Goal: Navigation & Orientation: Find specific page/section

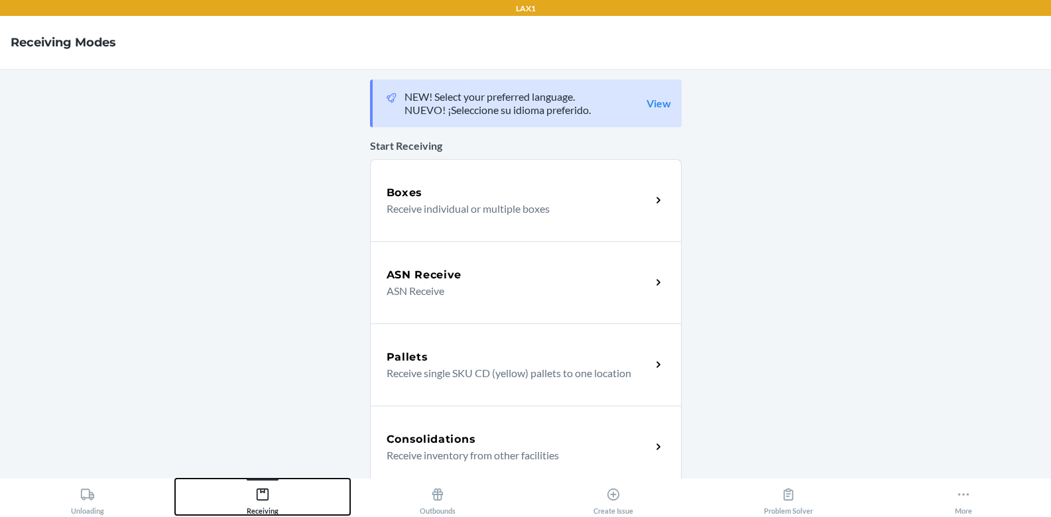
click at [265, 499] on icon at bounding box center [262, 494] width 15 height 15
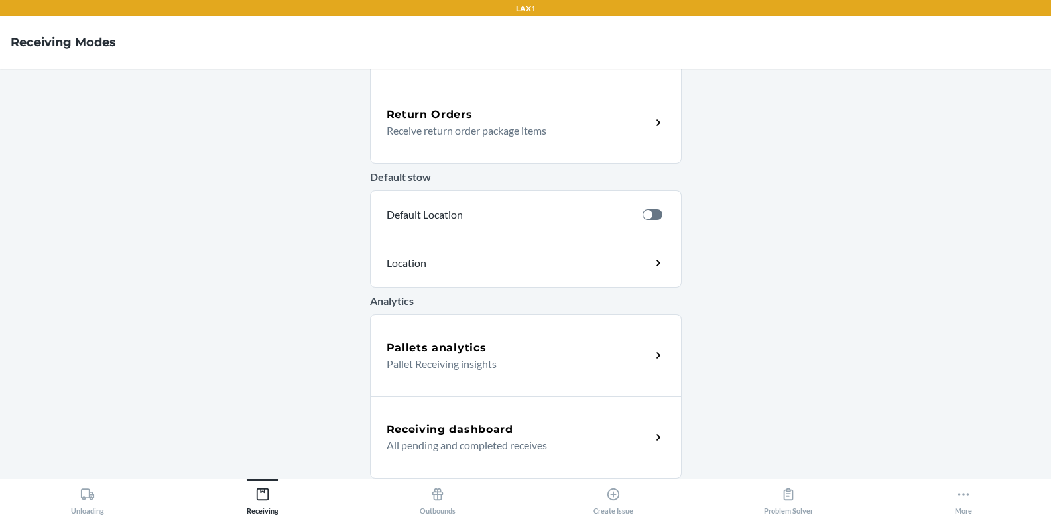
click at [458, 438] on p "All pending and completed receives" at bounding box center [514, 446] width 254 height 16
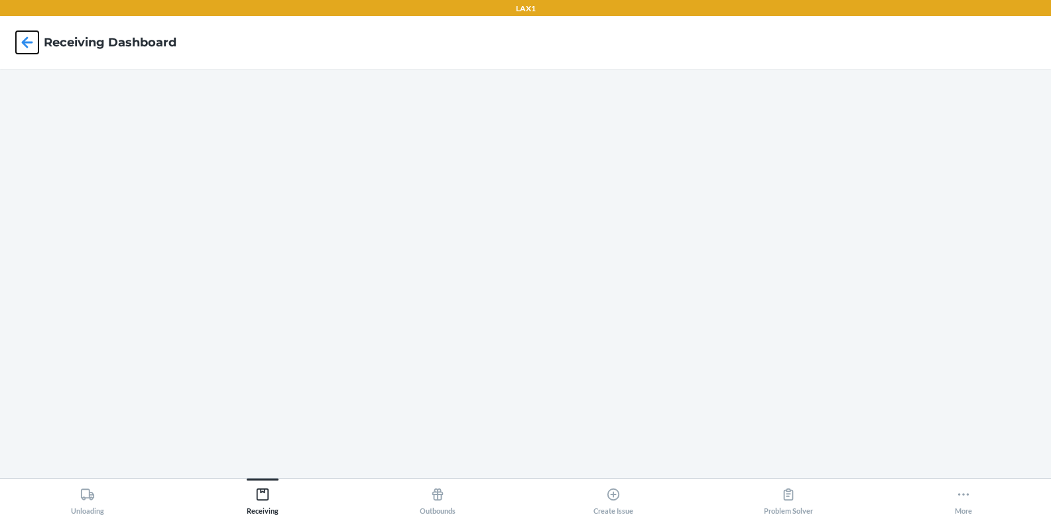
click at [21, 48] on icon at bounding box center [27, 42] width 23 height 23
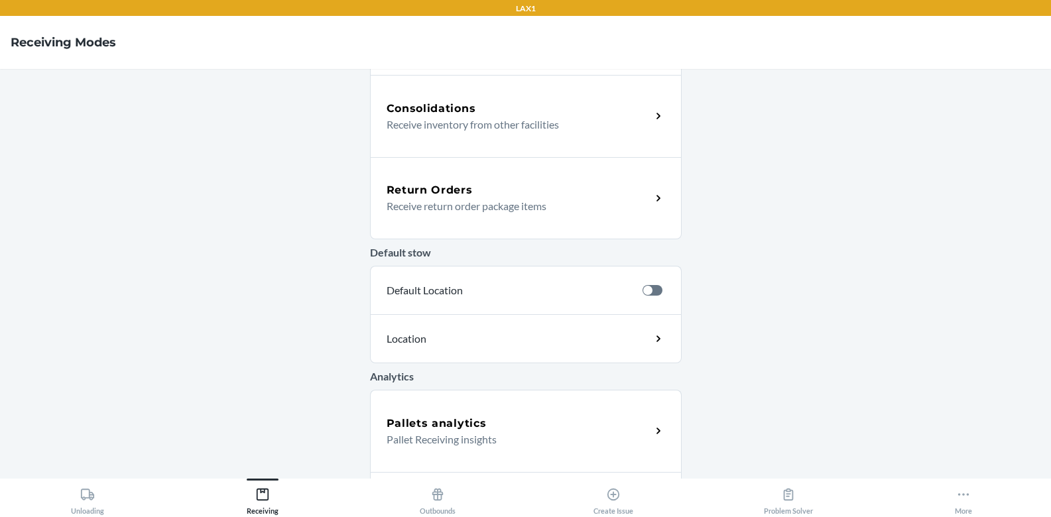
scroll to position [406, 0]
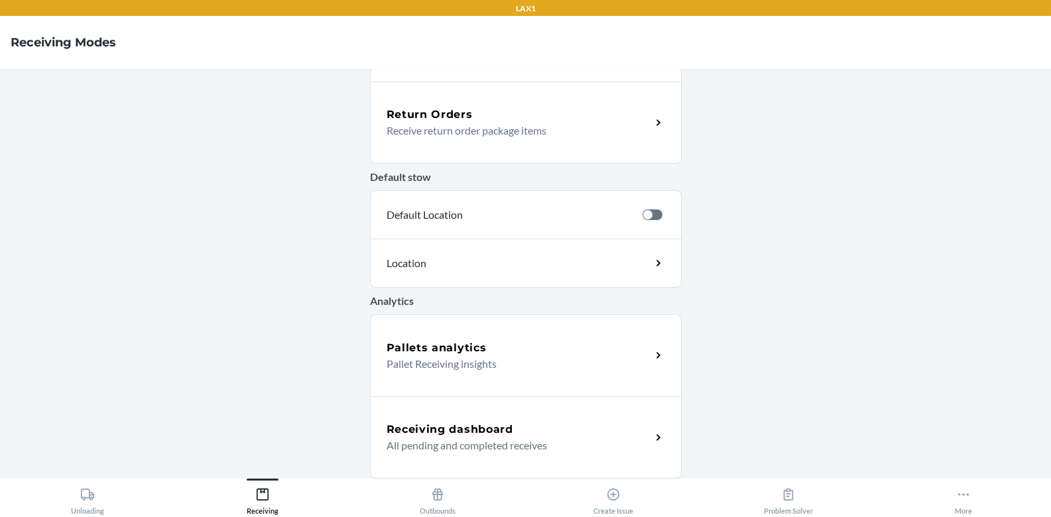
click at [465, 452] on p "All pending and completed receives" at bounding box center [514, 446] width 254 height 16
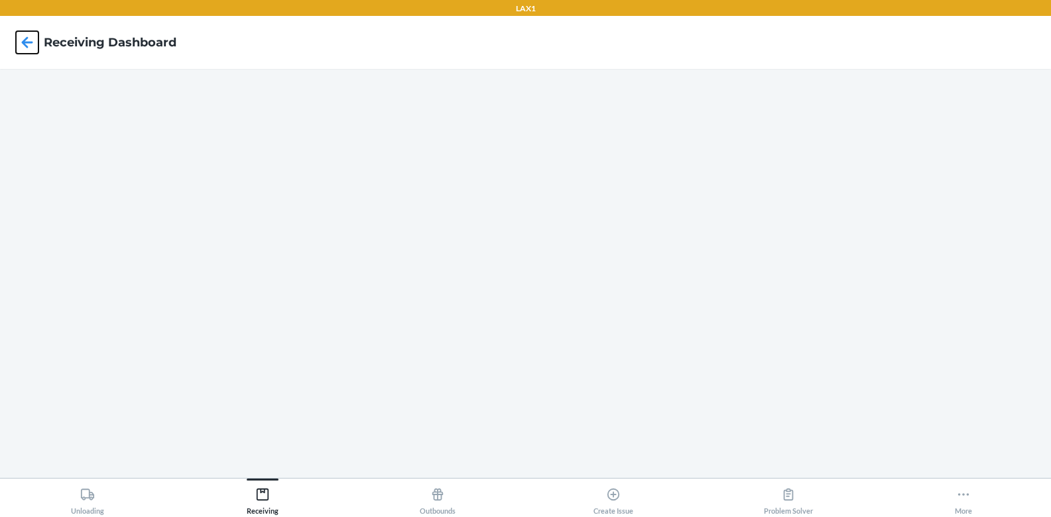
click at [24, 44] on icon at bounding box center [27, 41] width 11 height 11
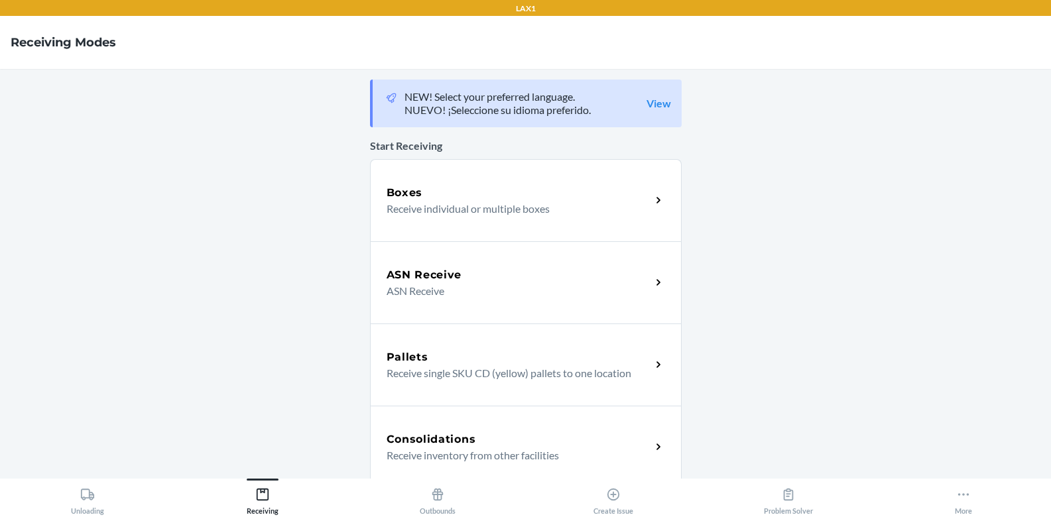
scroll to position [406, 0]
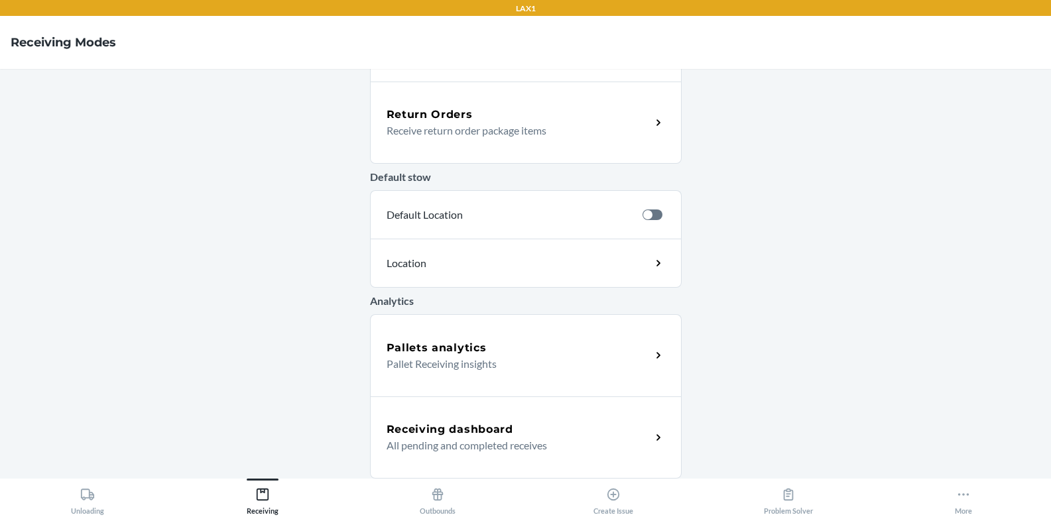
click at [479, 362] on p "Pallet Receiving insights" at bounding box center [514, 364] width 254 height 16
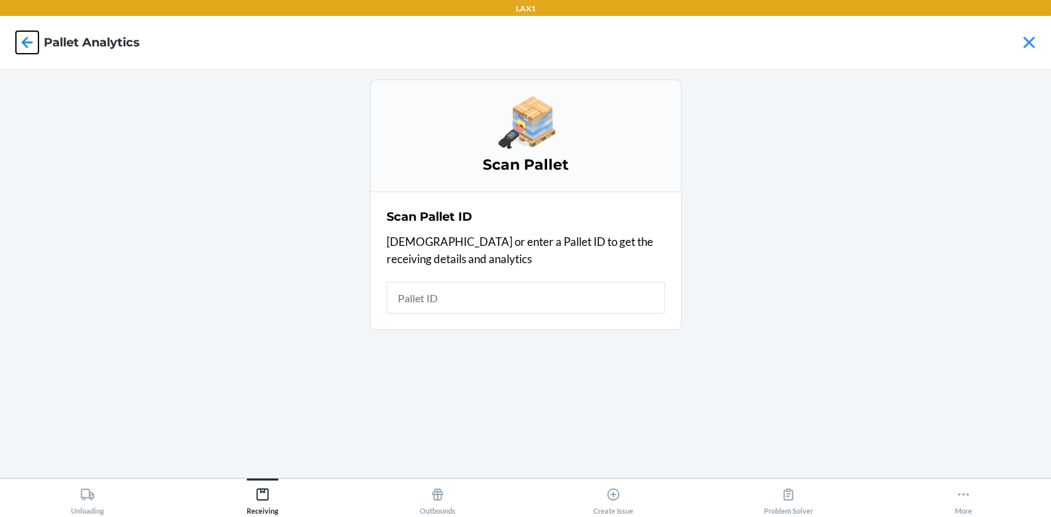
click at [25, 42] on icon at bounding box center [27, 41] width 11 height 11
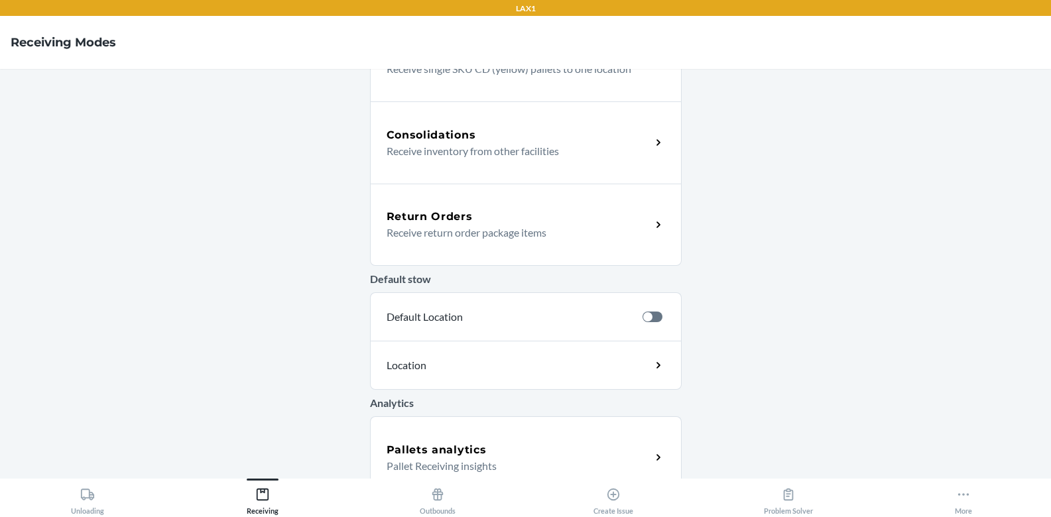
scroll to position [406, 0]
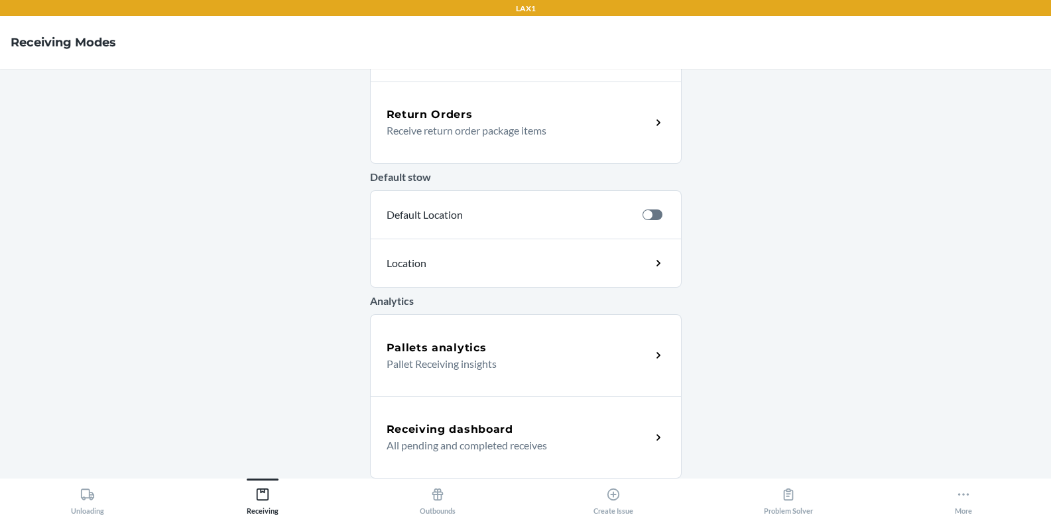
click at [455, 434] on h5 "Receiving dashboard" at bounding box center [450, 430] width 127 height 16
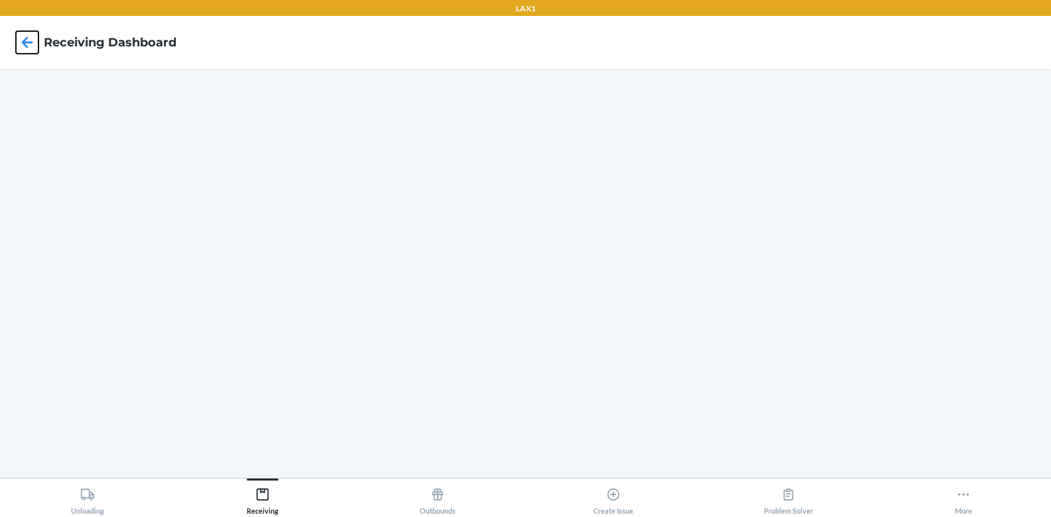
click at [21, 38] on icon at bounding box center [27, 42] width 23 height 23
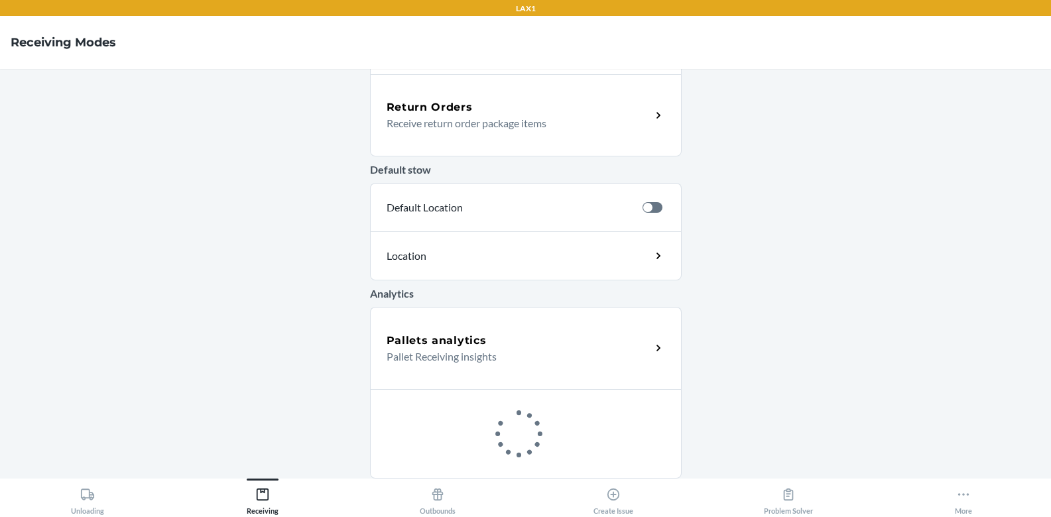
scroll to position [406, 0]
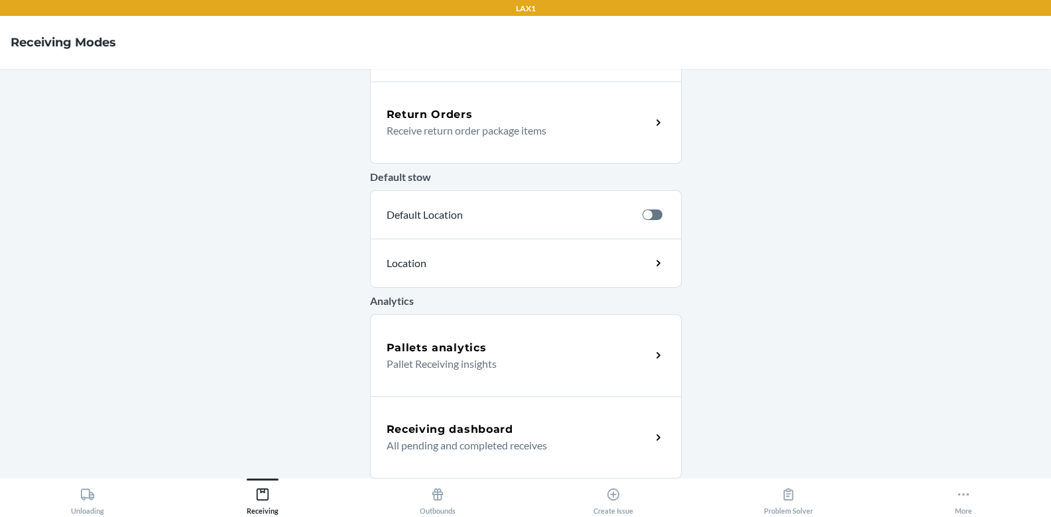
click at [453, 367] on p "Pallet Receiving insights" at bounding box center [514, 364] width 254 height 16
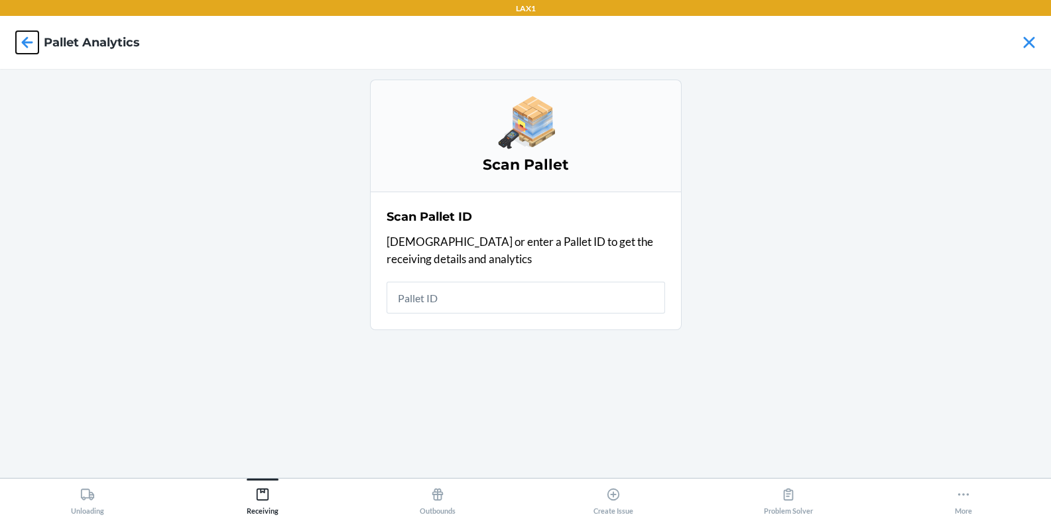
click at [31, 42] on icon at bounding box center [27, 42] width 23 height 23
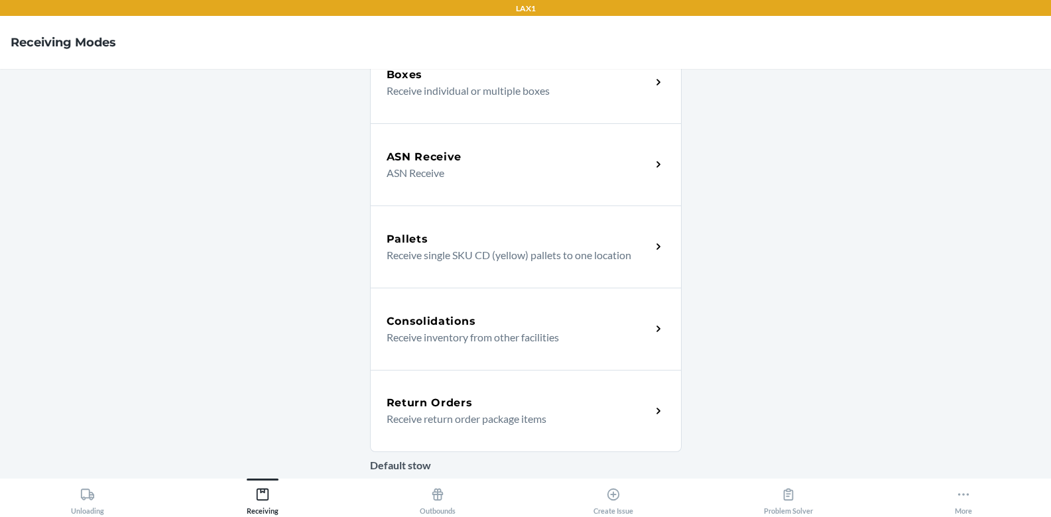
scroll to position [406, 0]
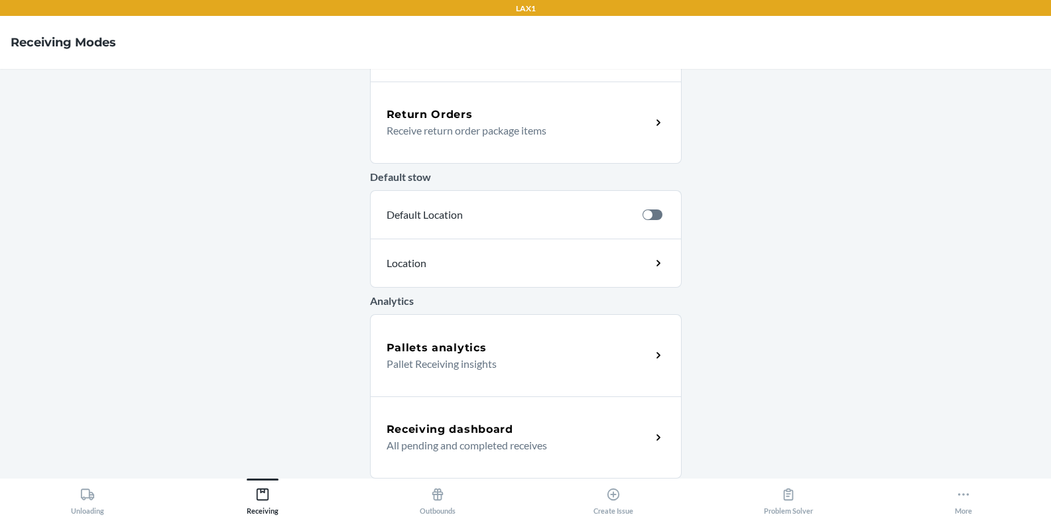
click at [486, 448] on p "All pending and completed receives" at bounding box center [514, 446] width 254 height 16
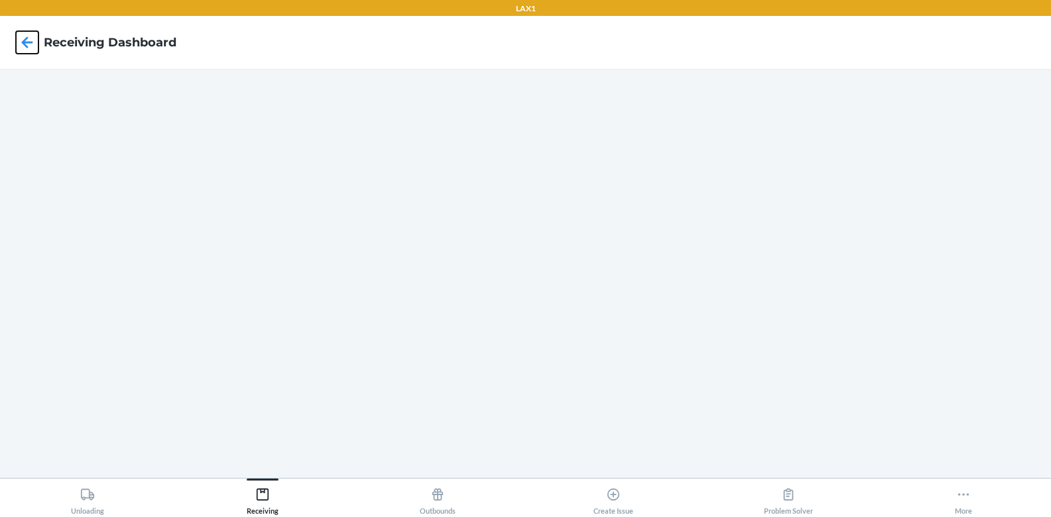
click at [21, 41] on icon at bounding box center [27, 42] width 23 height 23
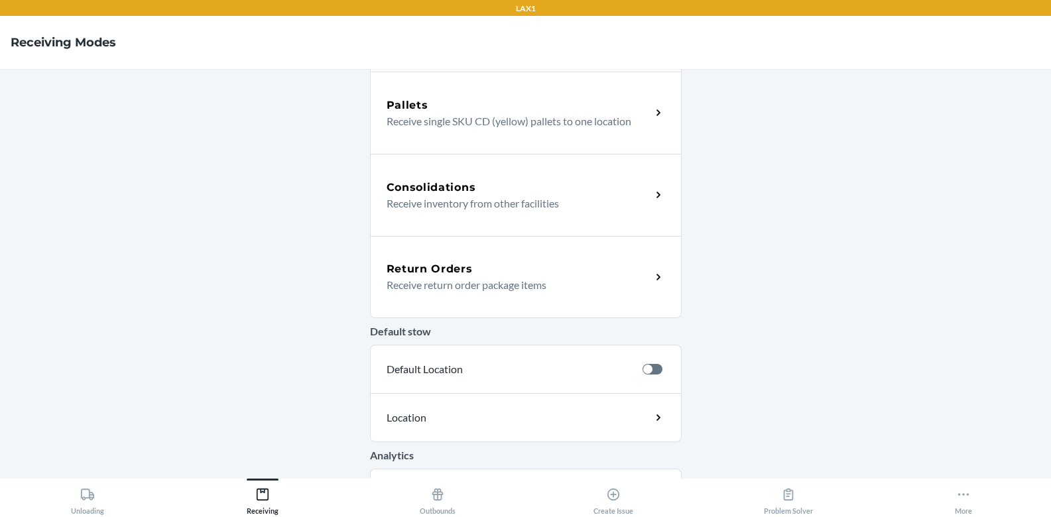
scroll to position [406, 0]
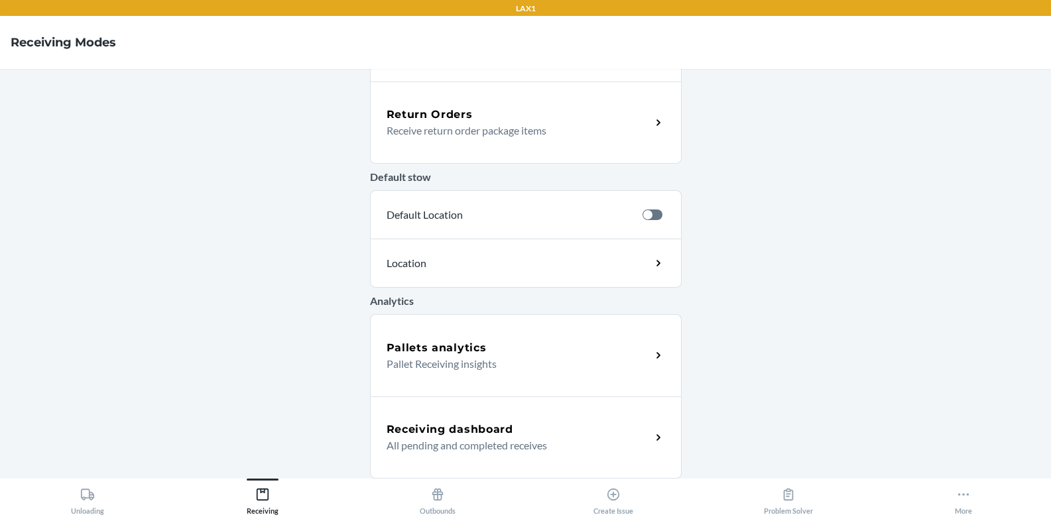
click at [449, 438] on p "All pending and completed receives" at bounding box center [514, 446] width 254 height 16
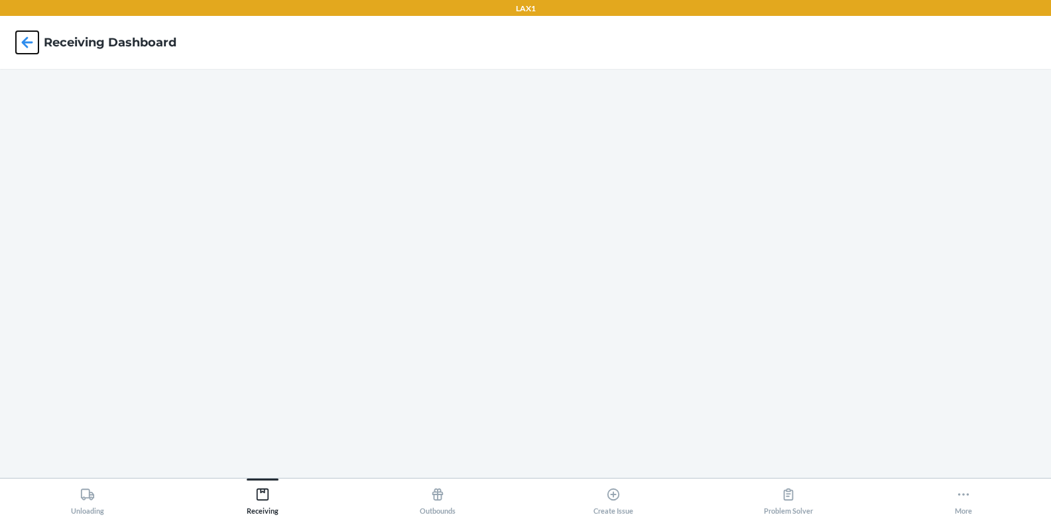
click at [35, 41] on icon at bounding box center [27, 42] width 23 height 23
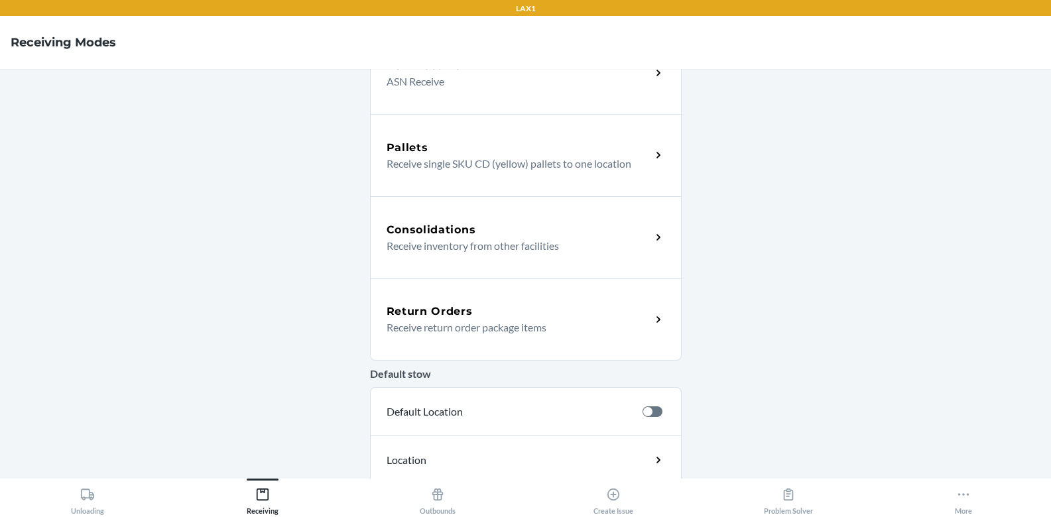
scroll to position [414, 0]
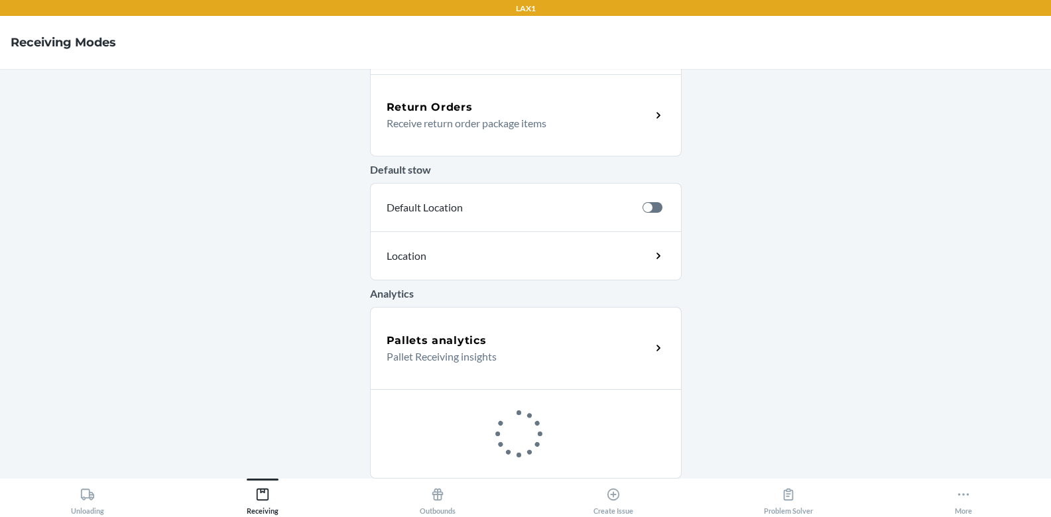
click at [460, 376] on div "Pallets analytics Pallet Receiving insights" at bounding box center [526, 348] width 312 height 82
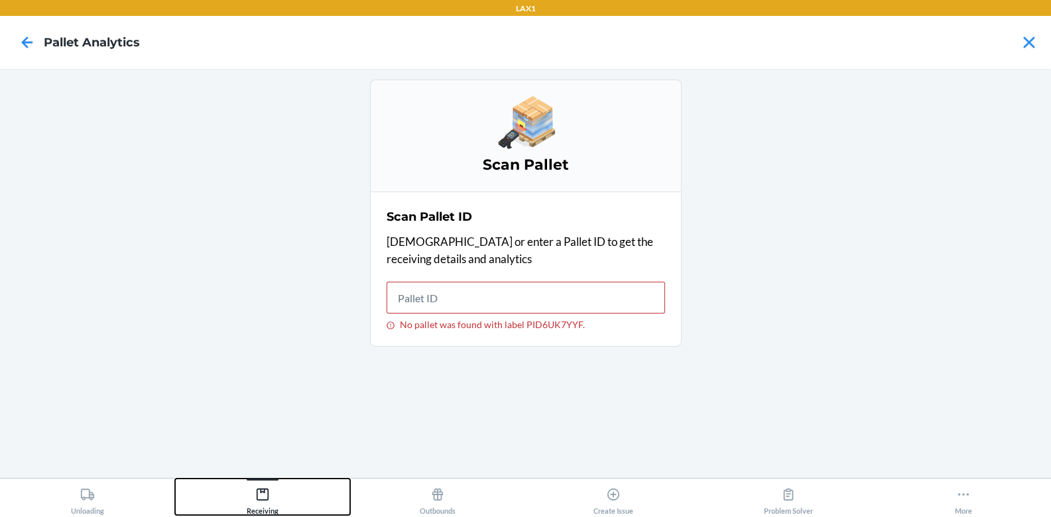
click at [259, 499] on icon at bounding box center [263, 495] width 12 height 12
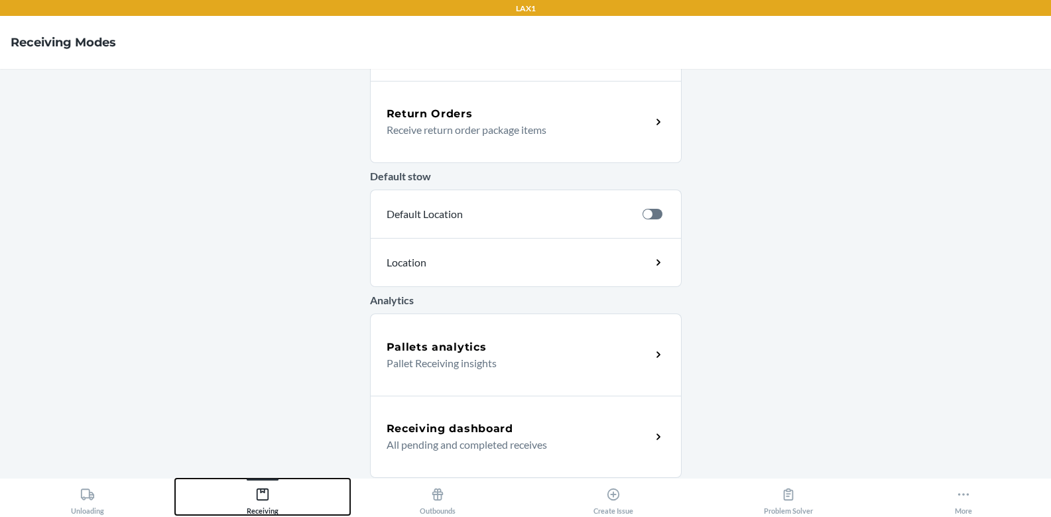
scroll to position [406, 0]
click at [427, 439] on p "All pending and completed receives" at bounding box center [514, 446] width 254 height 16
